Goal: Information Seeking & Learning: Learn about a topic

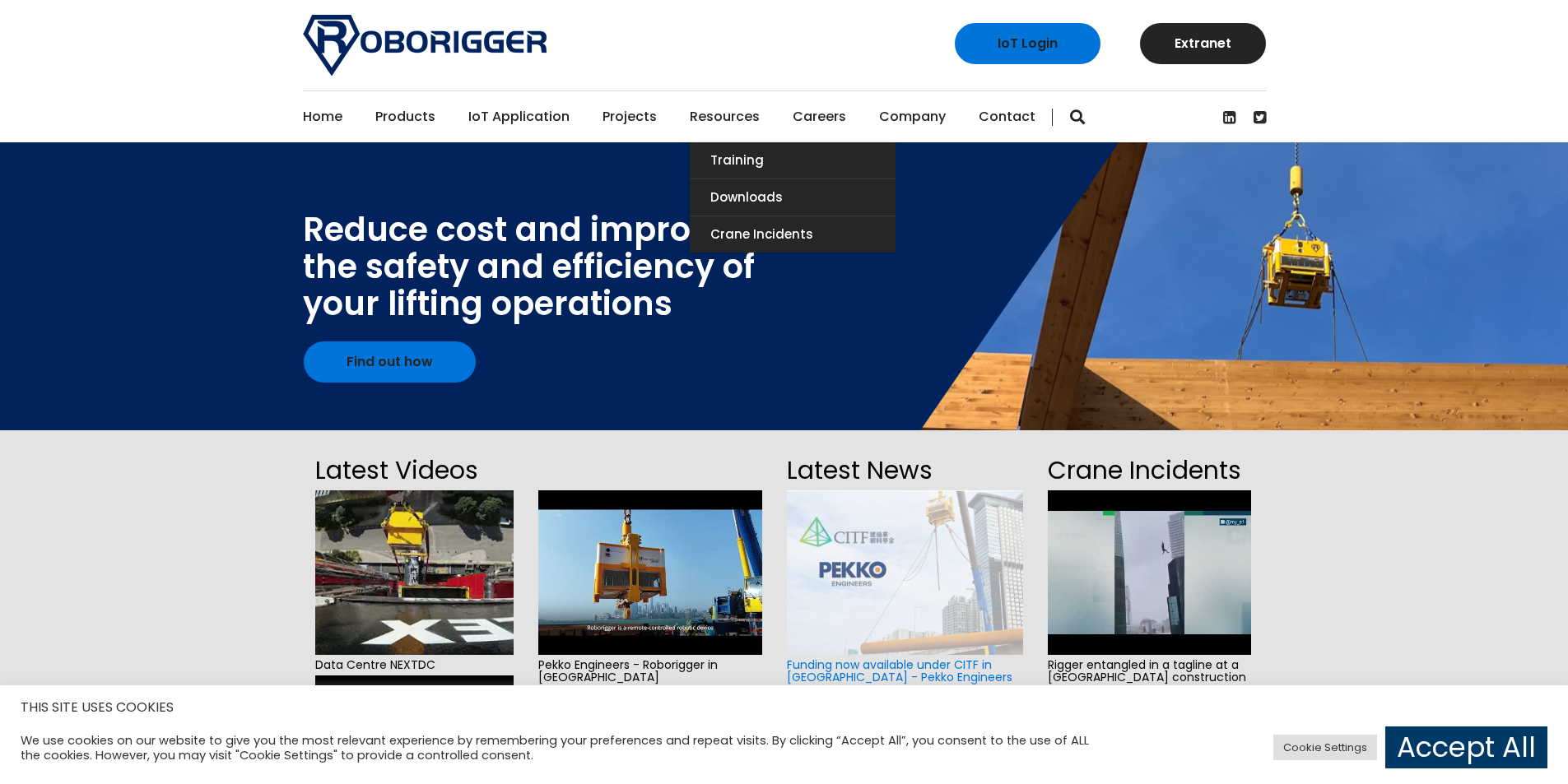
click at [710, 113] on link "Resources" at bounding box center [724, 117] width 70 height 51
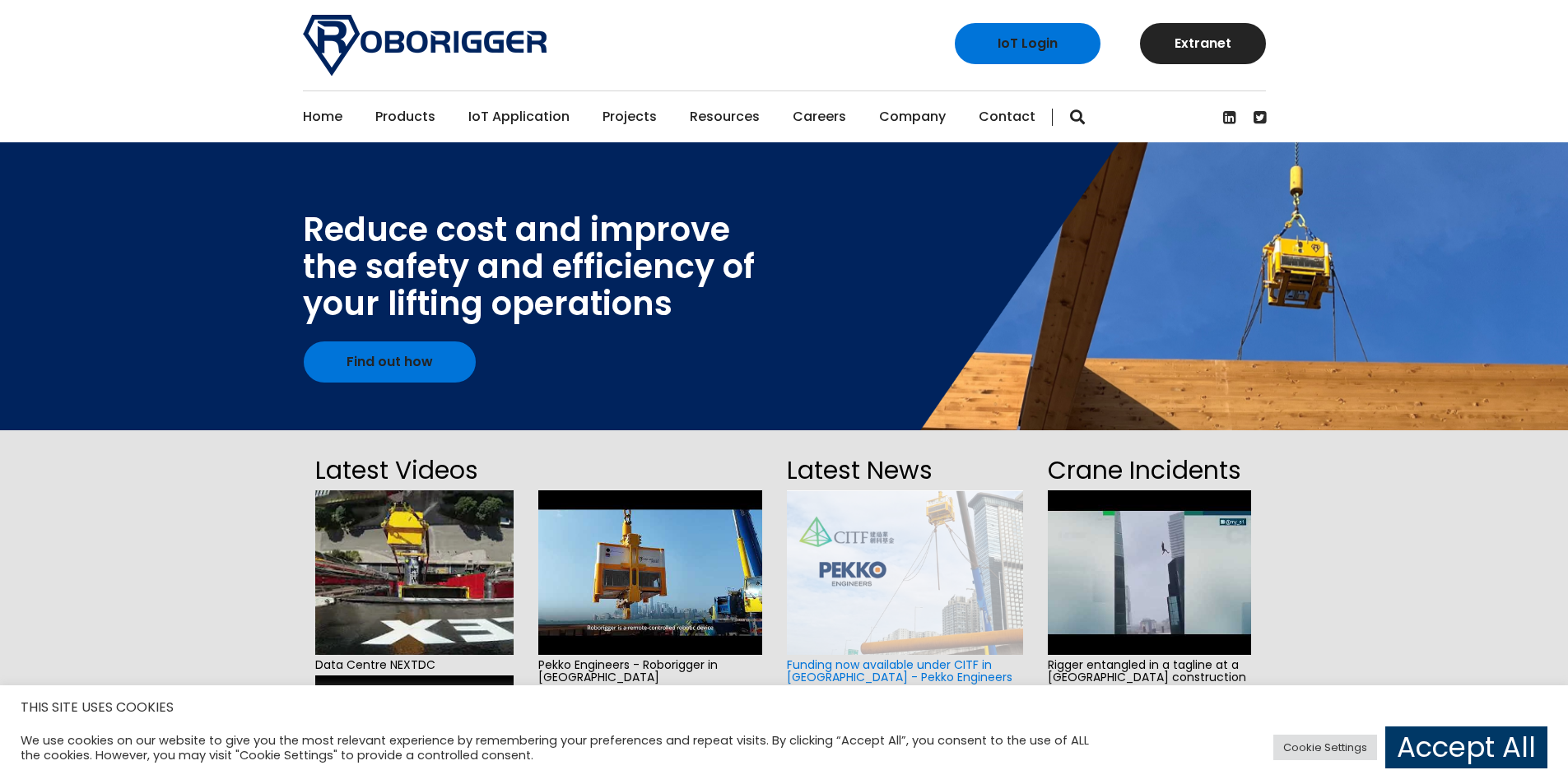
click at [324, 118] on link "Home" at bounding box center [322, 117] width 39 height 51
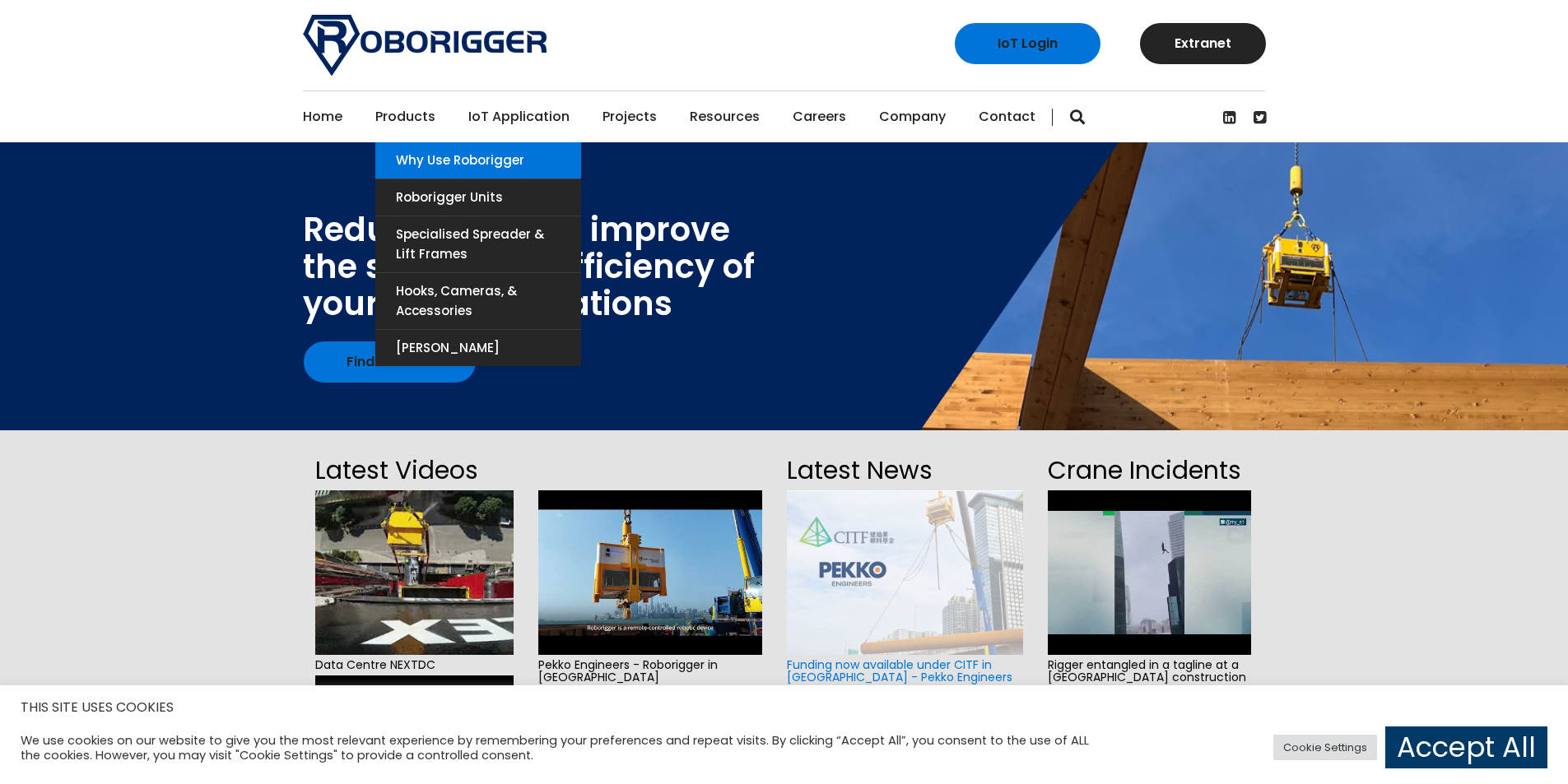
click at [448, 161] on link "Why use Roborigger" at bounding box center [479, 160] width 206 height 37
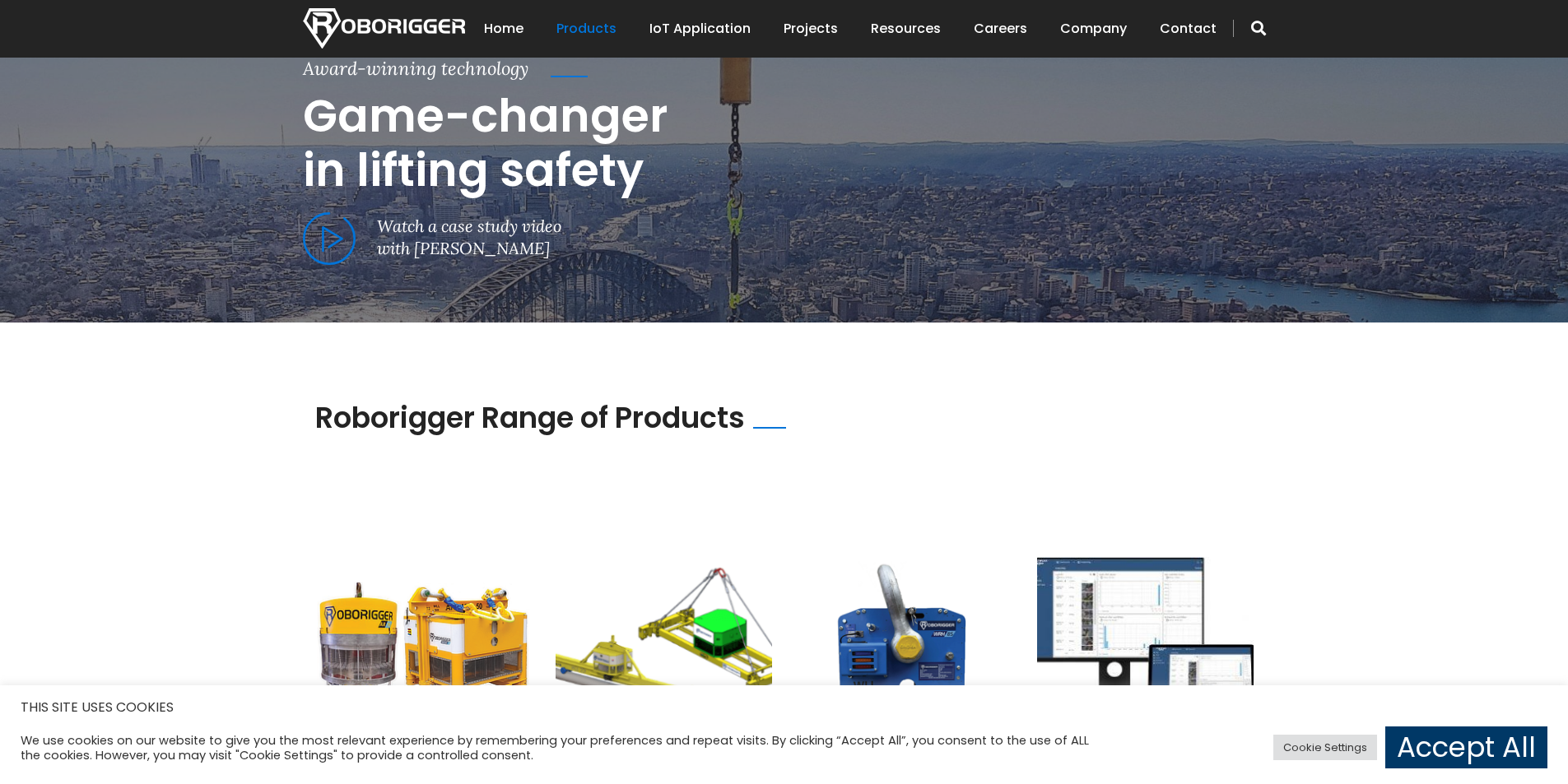
scroll to position [691, 0]
